Goal: Check status: Check status

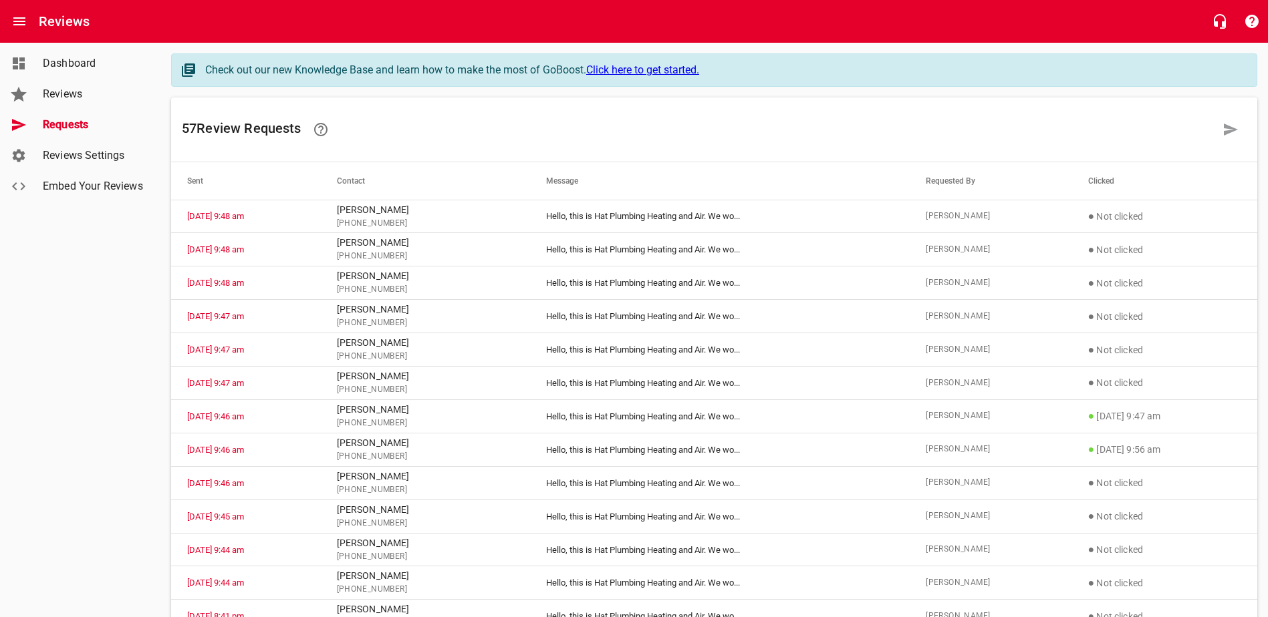
click at [67, 55] on span "Dashboard" at bounding box center [94, 63] width 102 height 16
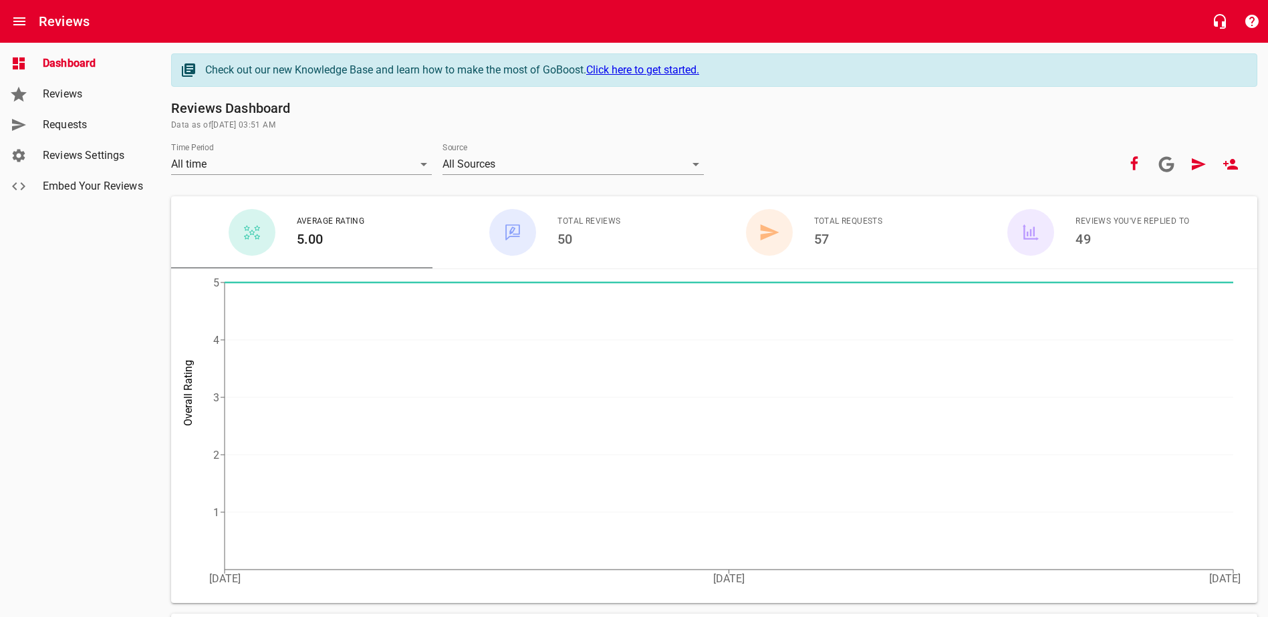
click at [90, 136] on link "Requests" at bounding box center [80, 125] width 160 height 31
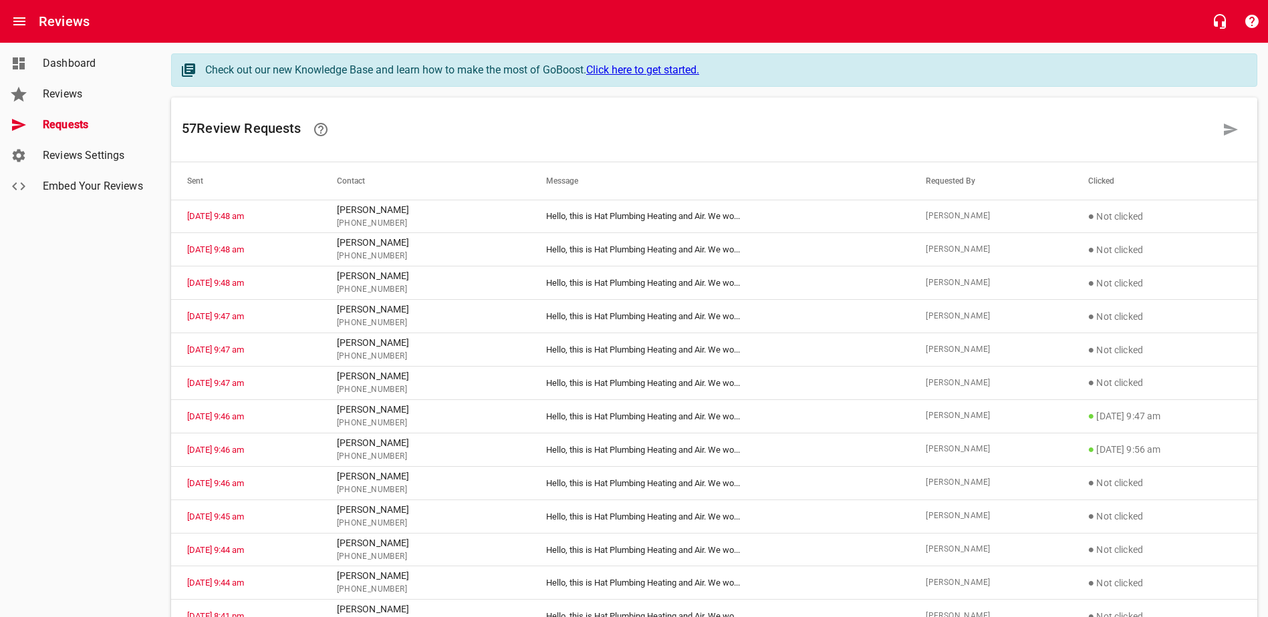
click at [95, 97] on span "Reviews" at bounding box center [94, 94] width 102 height 16
